Goal: Answer question/provide support

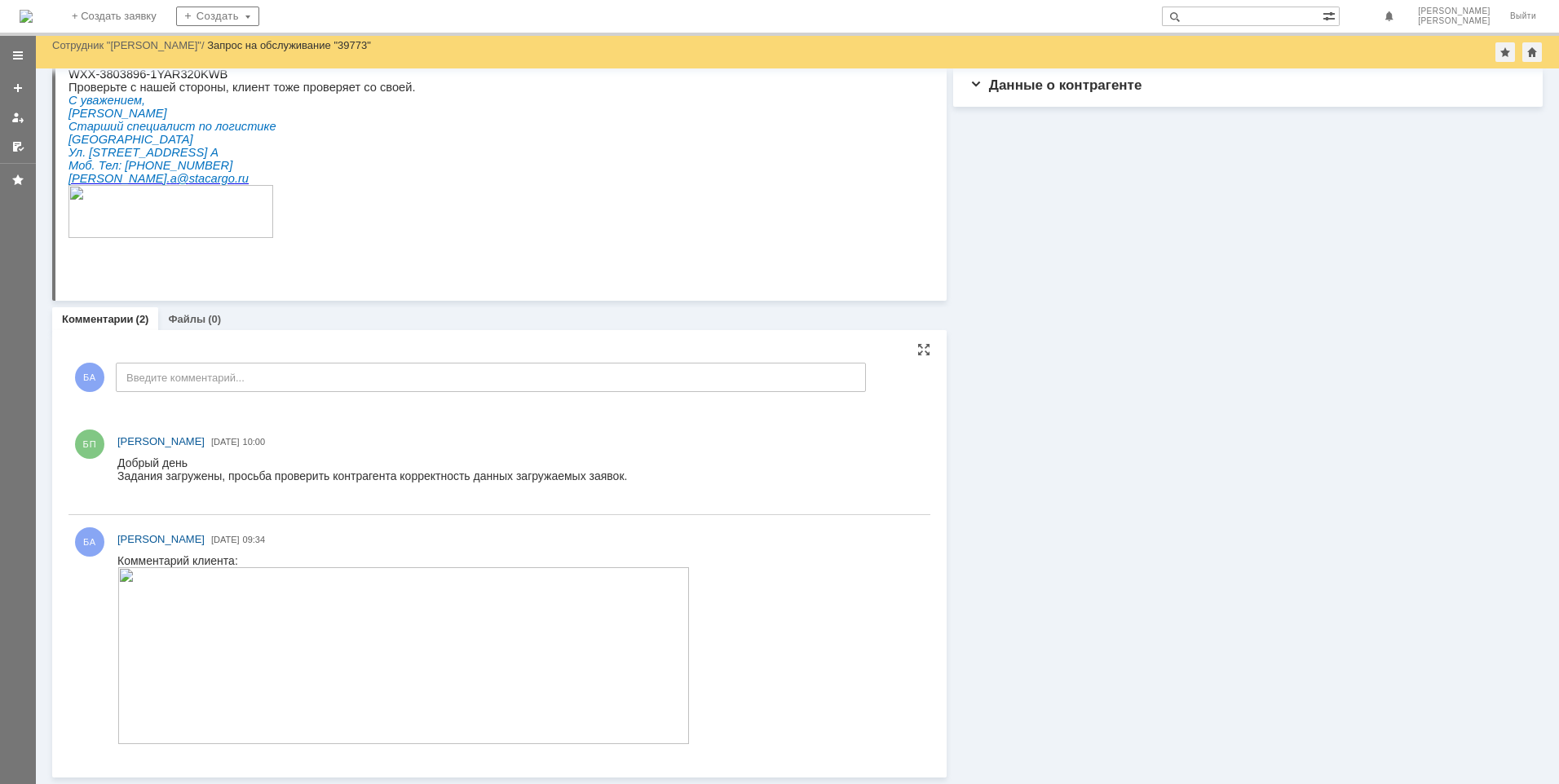
scroll to position [188, 0]
click at [151, 440] on span "[PERSON_NAME]" at bounding box center [161, 441] width 88 height 12
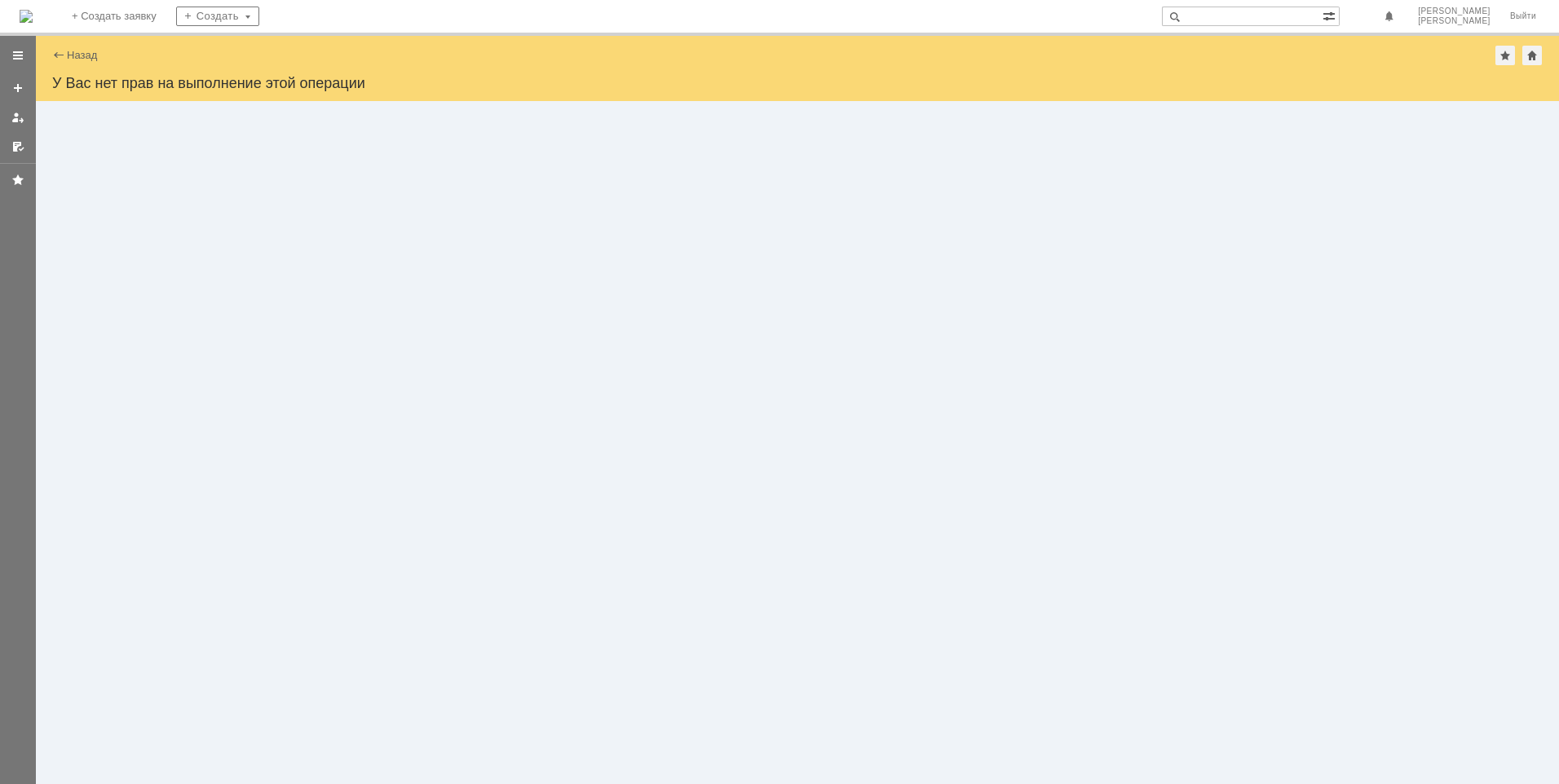
click at [61, 50] on div "Назад" at bounding box center [74, 54] width 45 height 12
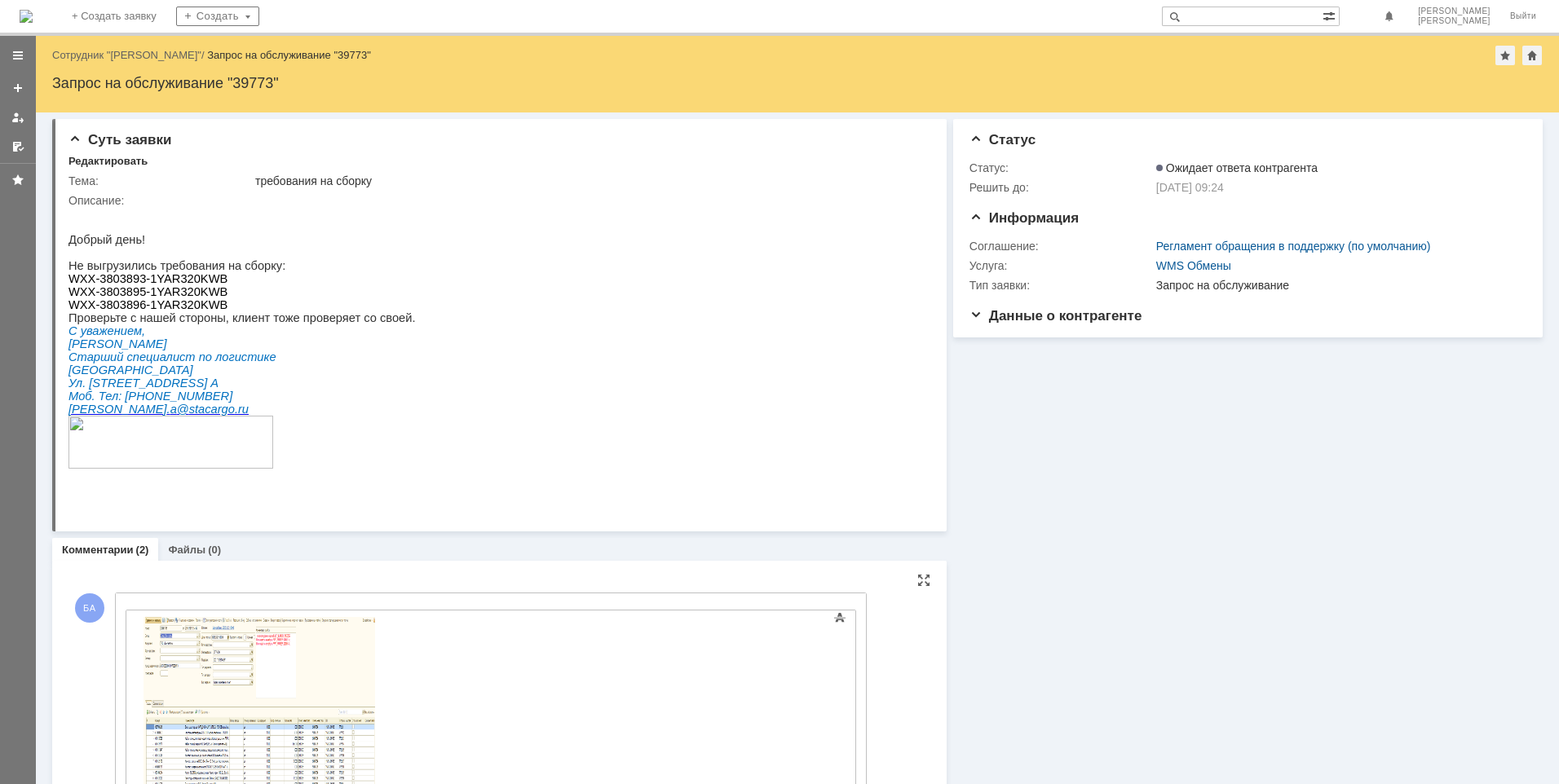
click at [141, 601] on div "Основные параметры Текст Жирный Курсив Подчеркнутый Зачеркнутый Нижний индекс В…" at bounding box center [491, 732] width 731 height 268
click at [128, 607] on div "Текст" at bounding box center [491, 607] width 731 height 5
click at [150, 601] on div "Основные параметры Текст Жирный Курсив Подчеркнутый Зачеркнутый Нижний индекс В…" at bounding box center [491, 732] width 731 height 268
click at [137, 613] on body at bounding box center [258, 734] width 245 height 246
click at [123, 613] on div "Внимание! Основные параметры Текст Жирный Курсив Подчеркнутый Зачеркнутый Нижни…" at bounding box center [491, 732] width 750 height 277
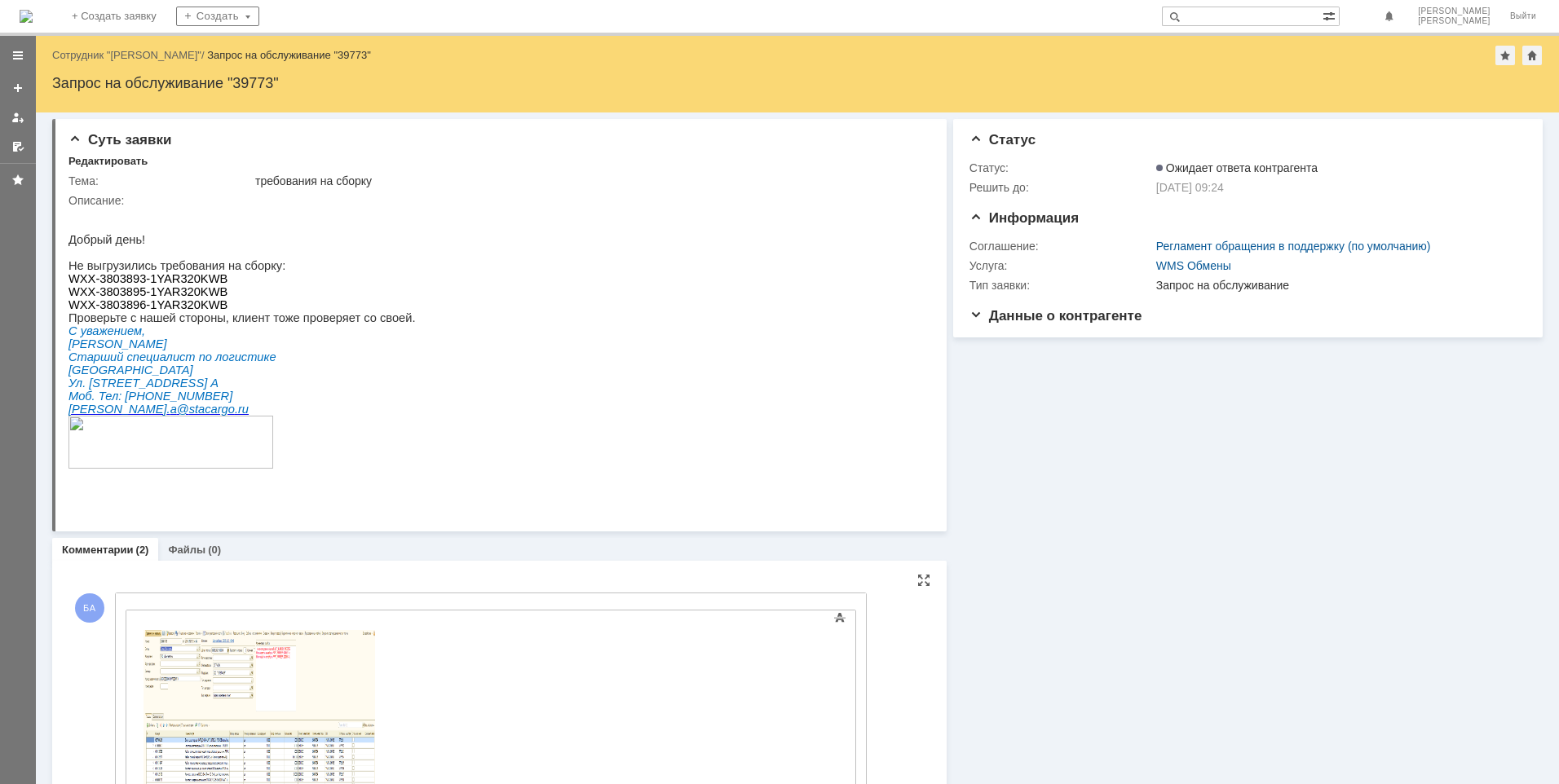
click at [125, 613] on div "Внимание! Основные параметры Текст Жирный Курсив Подчеркнутый Зачеркнутый Нижни…" at bounding box center [491, 732] width 750 height 277
click at [152, 602] on div "Основные параметры Текст Жирный Курсив Подчеркнутый Зачеркнутый Нижний индекс В…" at bounding box center [491, 732] width 731 height 268
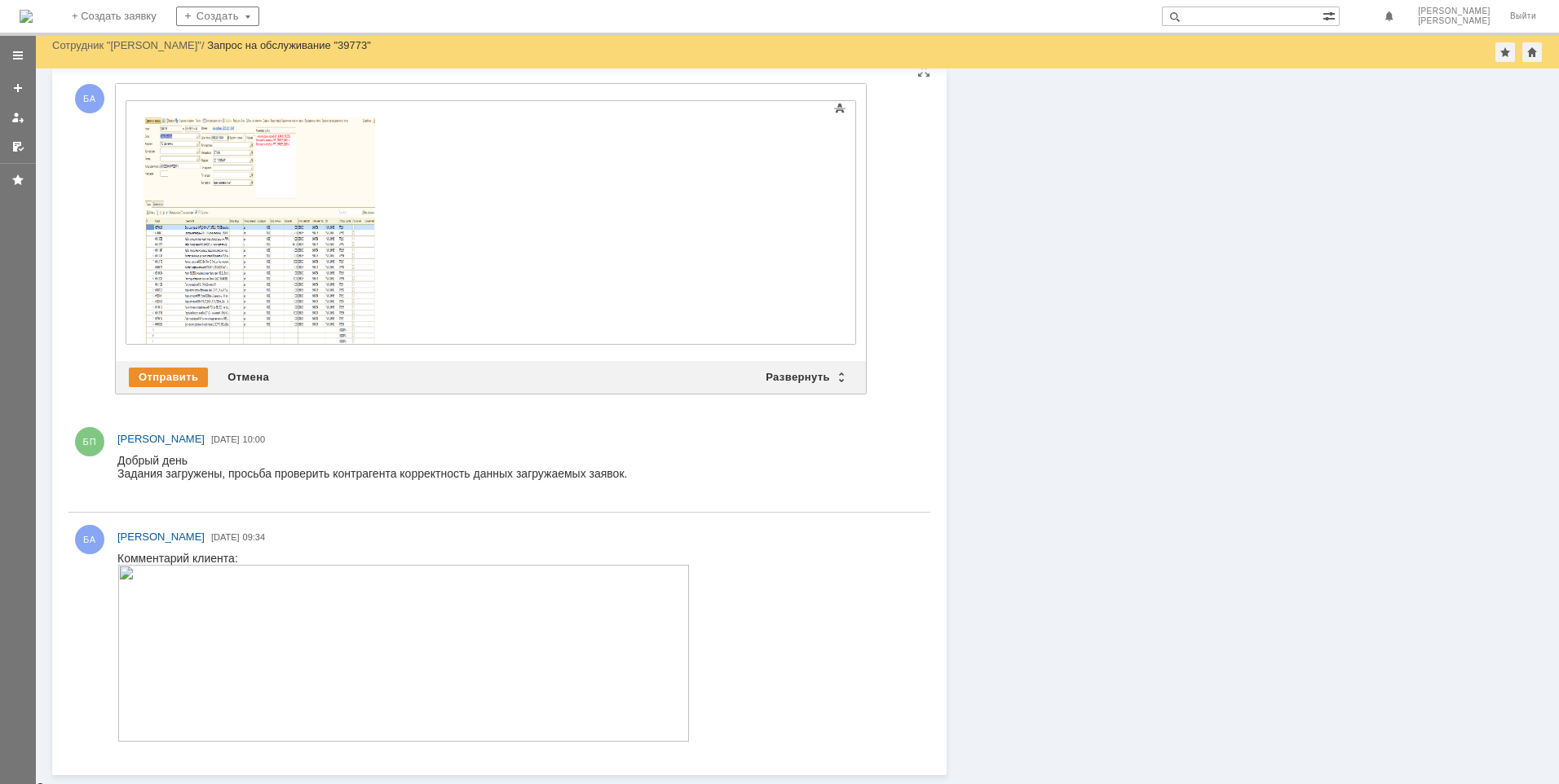
scroll to position [464, 0]
click at [132, 417] on div "БП [PERSON_NAME] [DATE] 10:00" at bounding box center [499, 465] width 861 height 97
click at [129, 404] on div "БА Добавление комментария Внимание! Основные параметры Текст Жирный Курсив Подч…" at bounding box center [467, 241] width 798 height 352
click at [872, 382] on div "Добавить комментарий БА Добавление комментария Внимание! Основные параметры Тек…" at bounding box center [499, 414] width 861 height 697
click at [868, 384] on div "Добавить комментарий БА Добавление комментария Внимание! Основные параметры Тек…" at bounding box center [499, 414] width 861 height 697
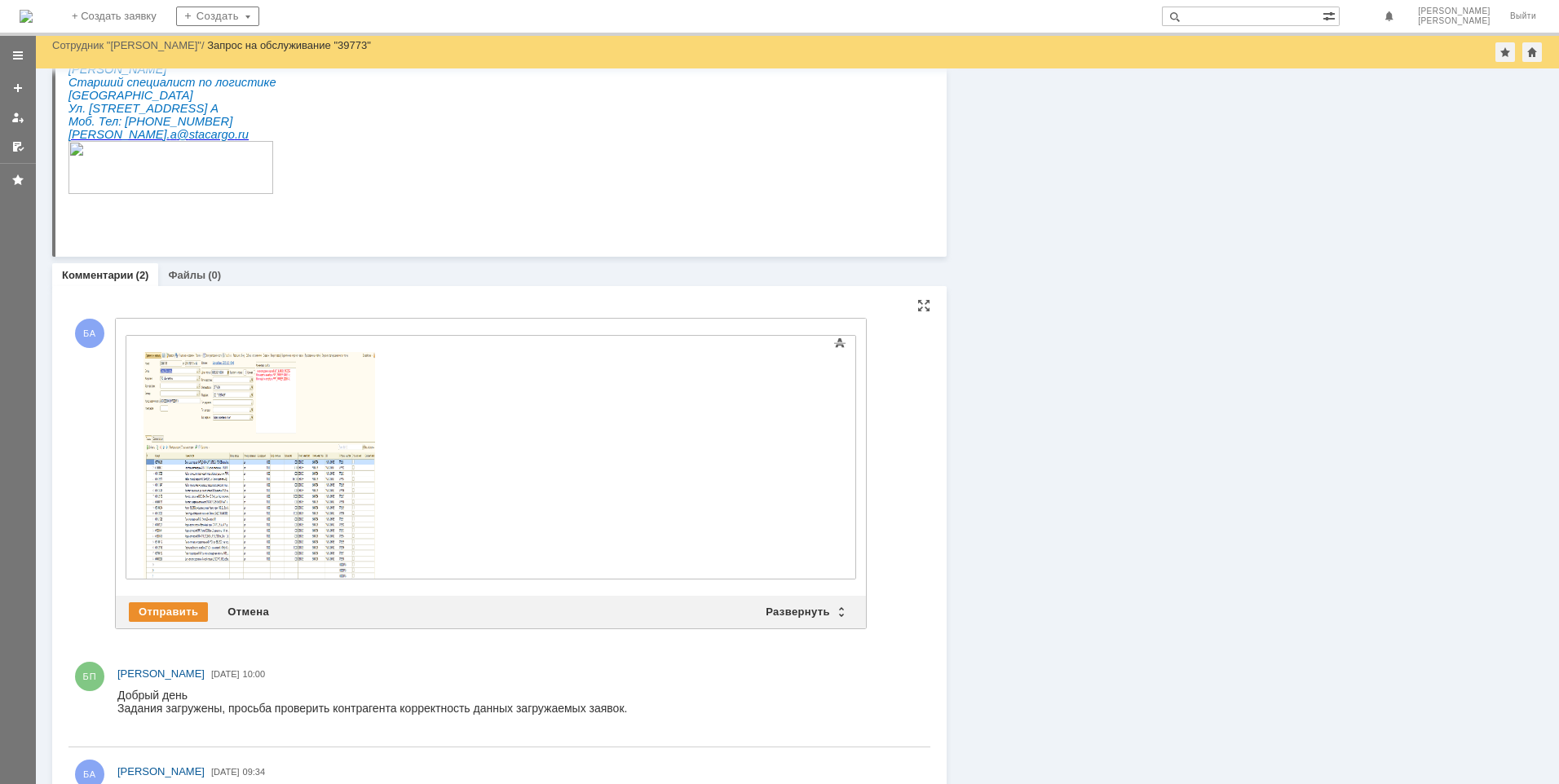
scroll to position [138, 0]
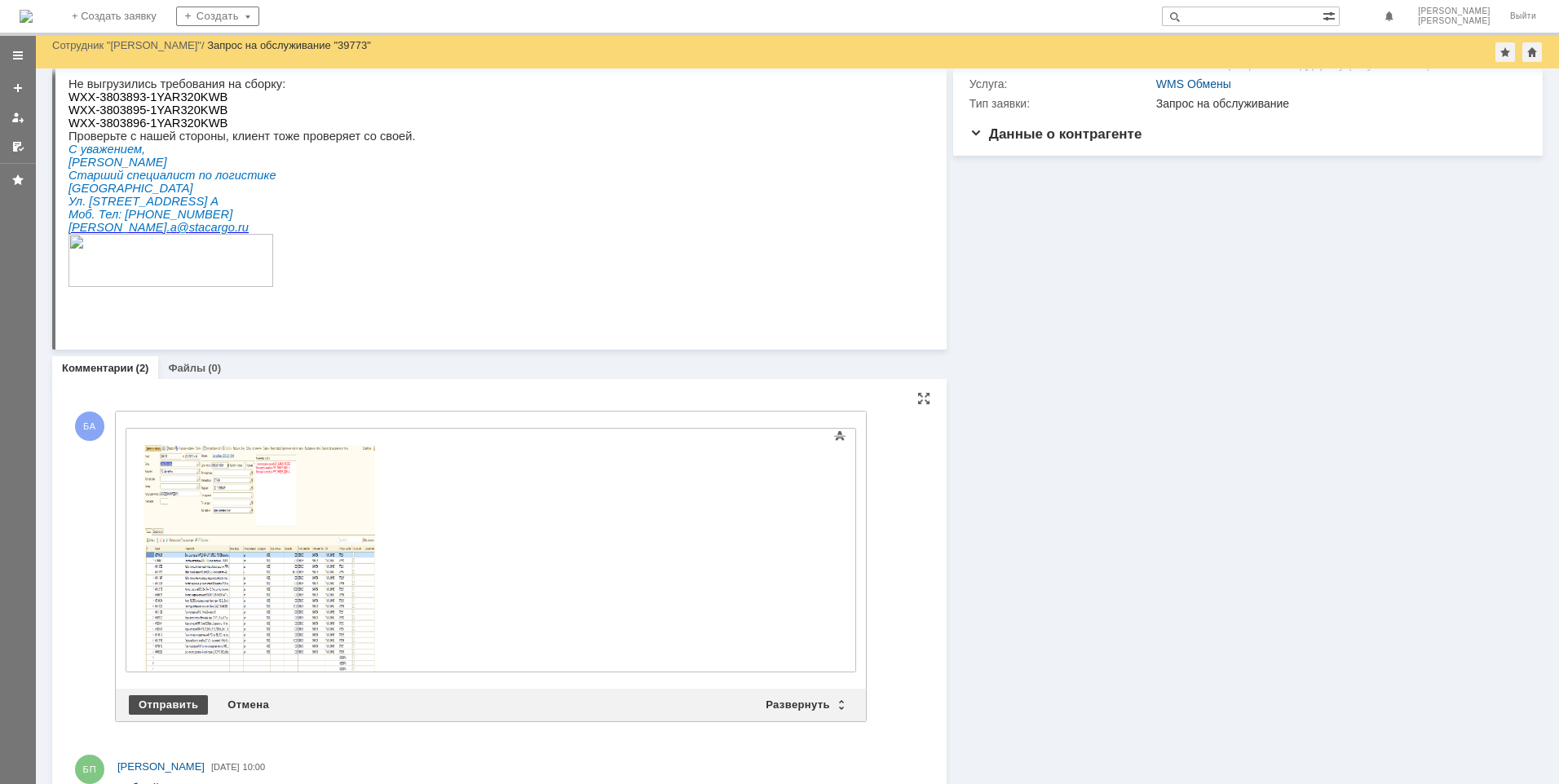
click at [172, 702] on div "Отправить" at bounding box center [168, 705] width 79 height 20
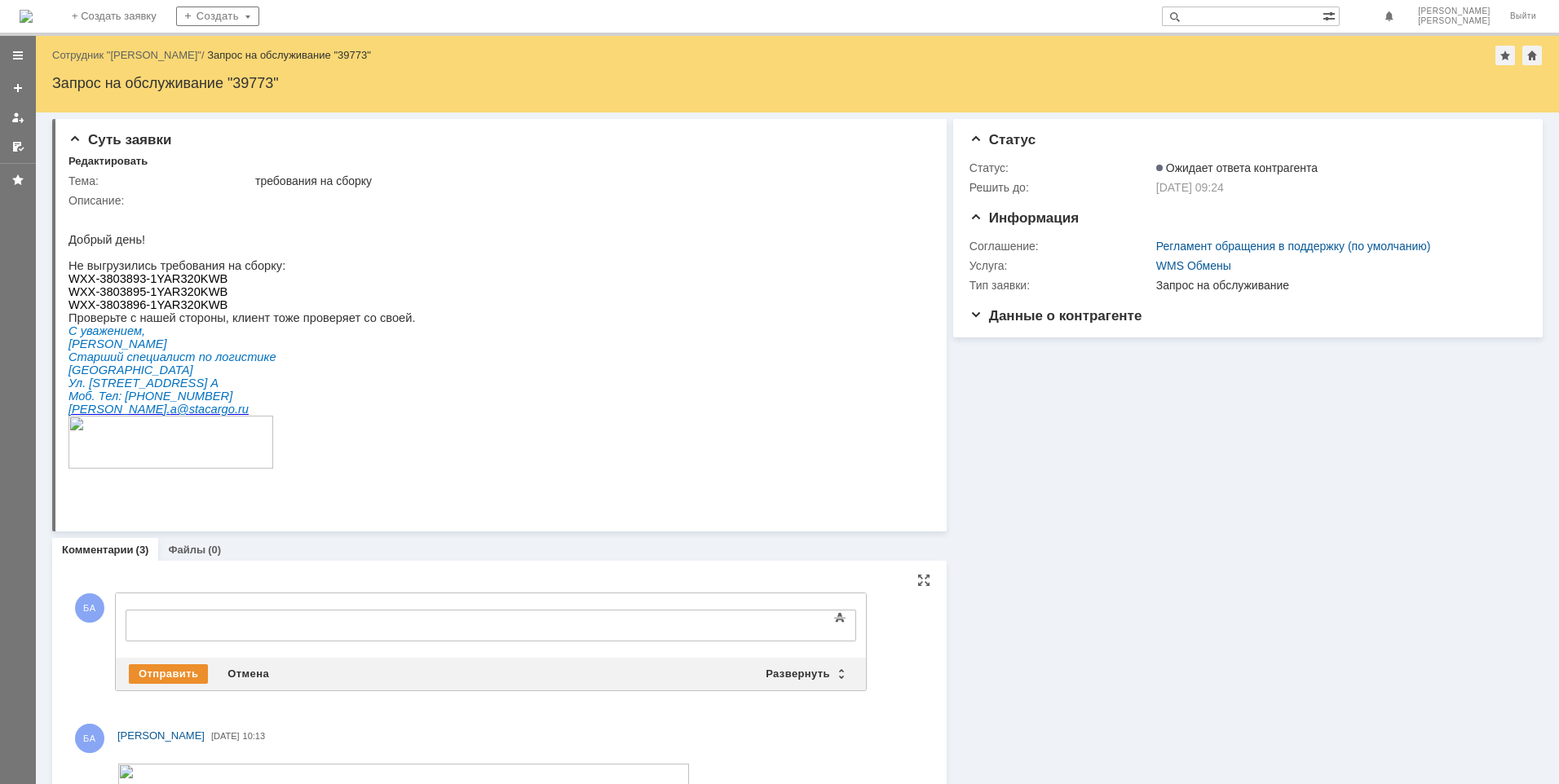
scroll to position [0, 0]
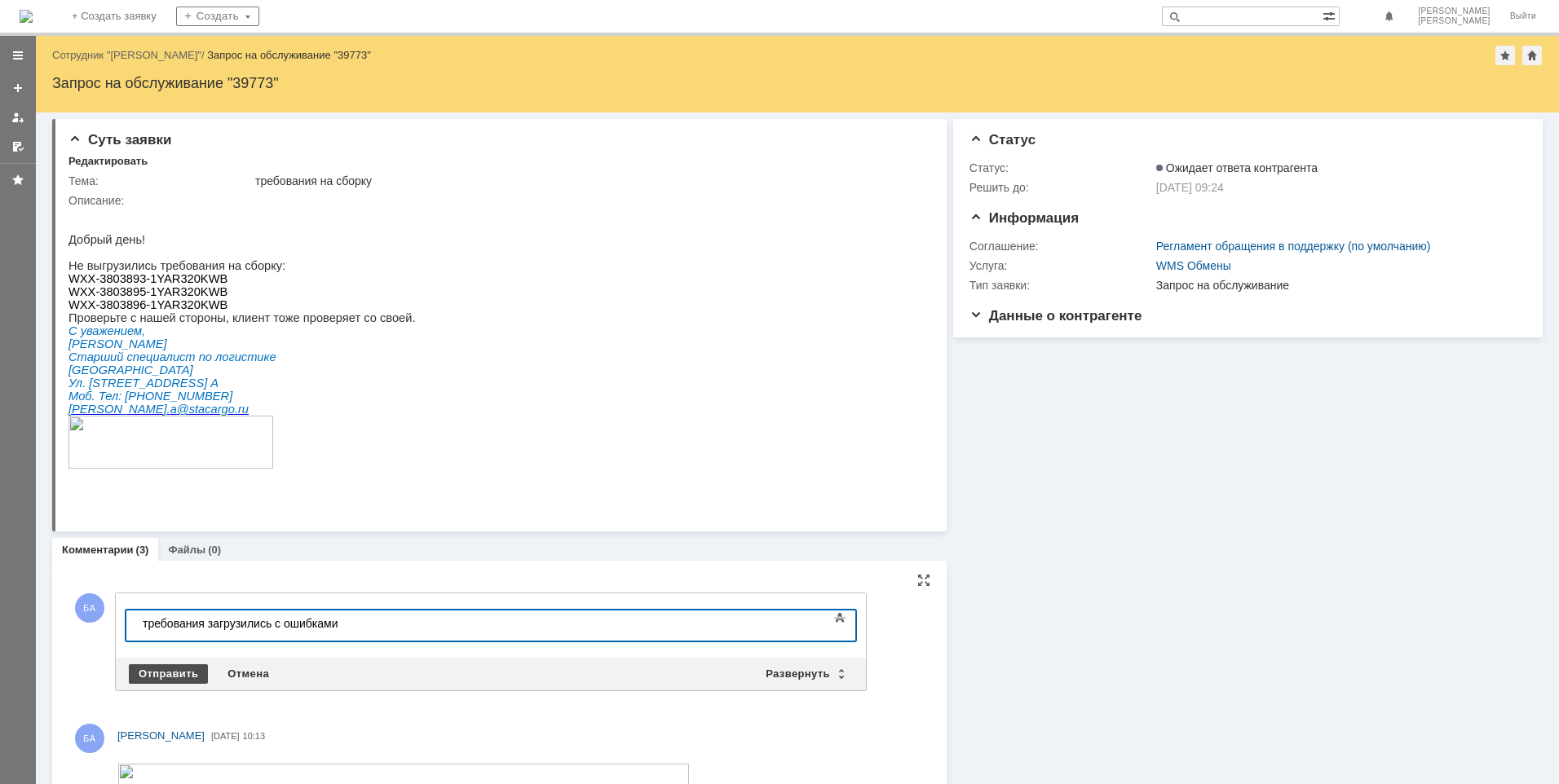
click at [165, 669] on div "Отправить" at bounding box center [168, 673] width 79 height 20
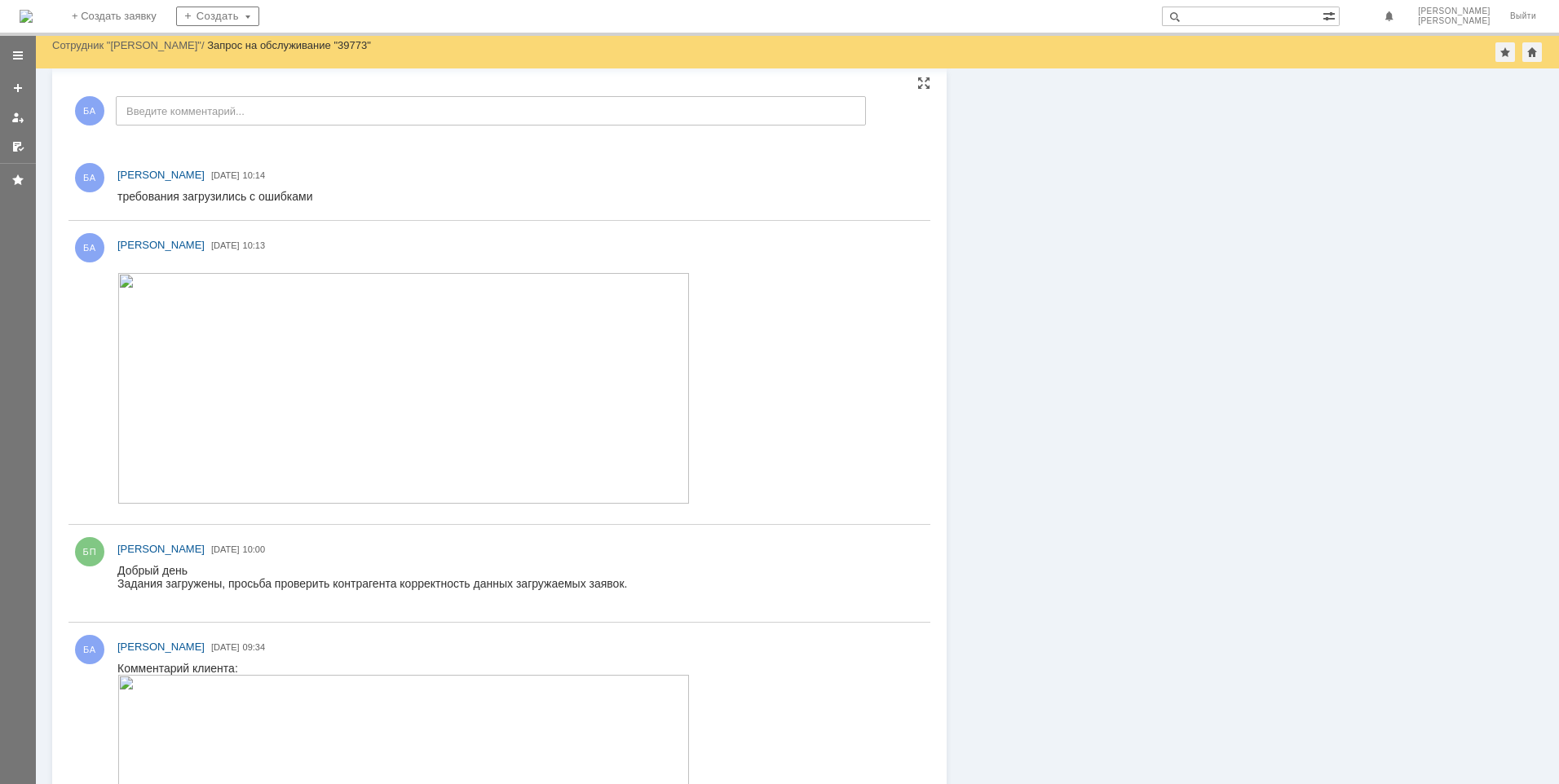
scroll to position [489, 0]
